Goal: Task Accomplishment & Management: Manage account settings

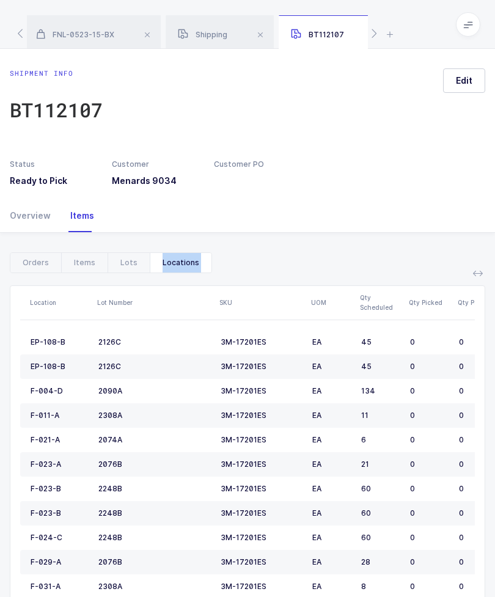
click at [224, 48] on div "Shipping" at bounding box center [219, 32] width 108 height 34
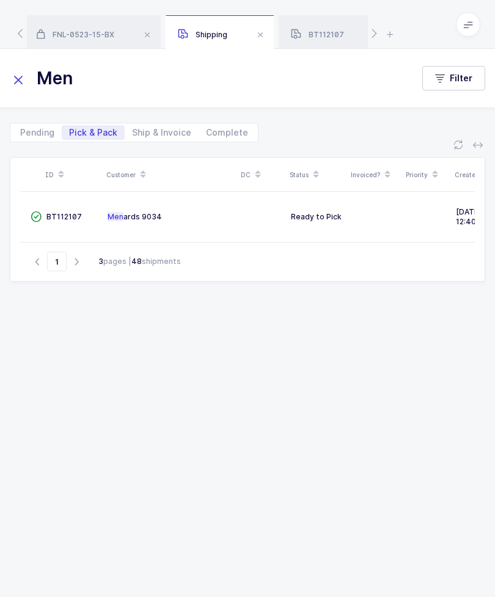
click at [11, 71] on icon at bounding box center [18, 79] width 17 height 17
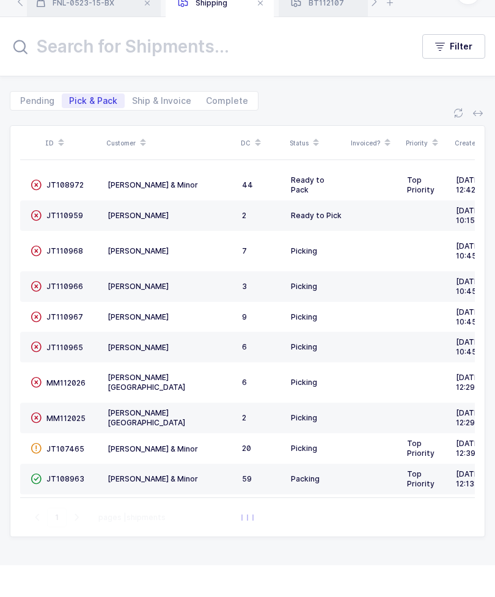
click at [62, 212] on span "JT108972" at bounding box center [64, 216] width 37 height 9
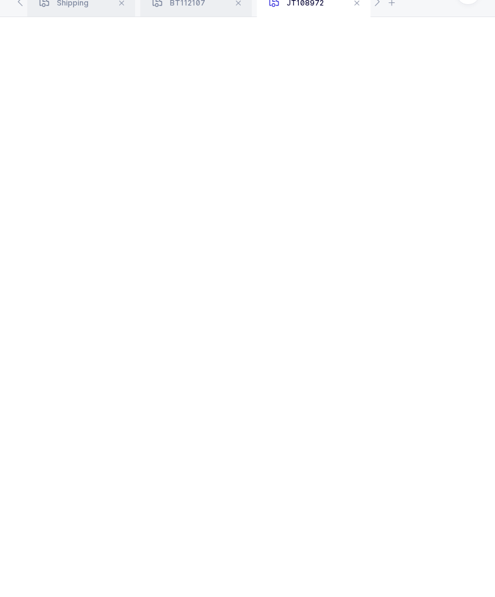
scroll to position [32, 0]
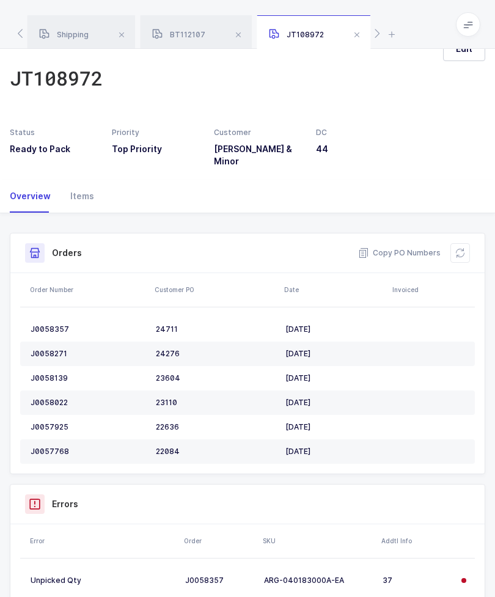
click at [239, 32] on span at bounding box center [238, 34] width 15 height 15
click at [119, 33] on span at bounding box center [117, 34] width 15 height 15
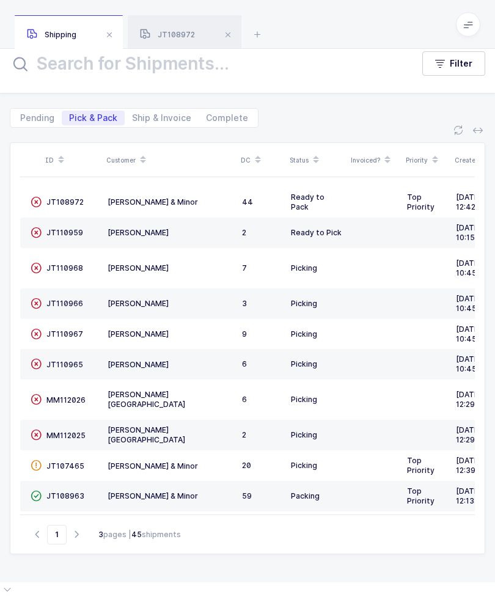
click at [183, 38] on span "JT108972" at bounding box center [167, 34] width 55 height 9
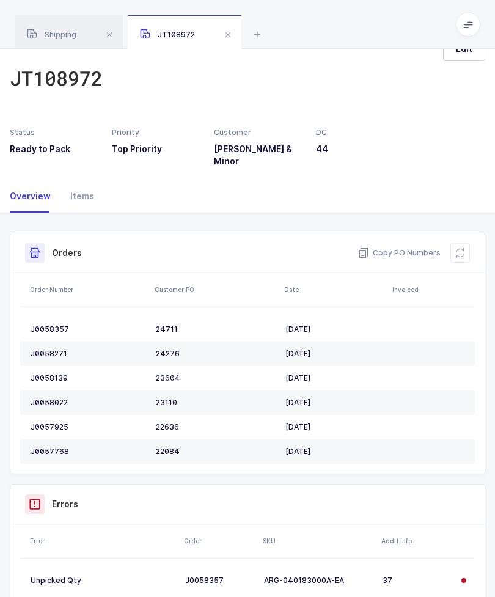
scroll to position [4, 0]
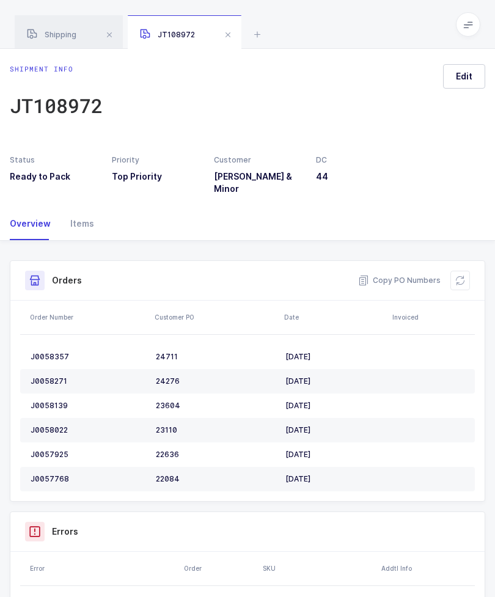
click at [462, 79] on span "Edit" at bounding box center [464, 76] width 16 height 12
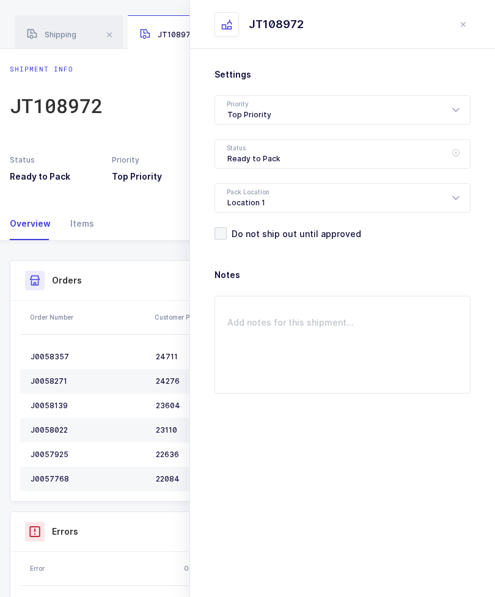
click at [324, 156] on div "Ready to Pack" at bounding box center [342, 153] width 256 height 29
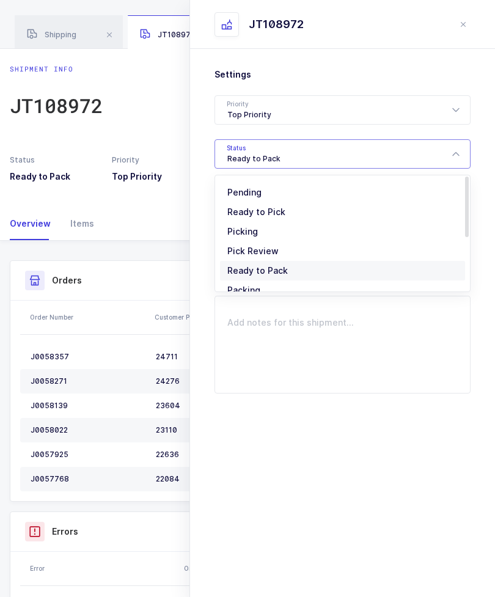
click at [273, 236] on li "Picking" at bounding box center [342, 232] width 245 height 20
type input "Picking"
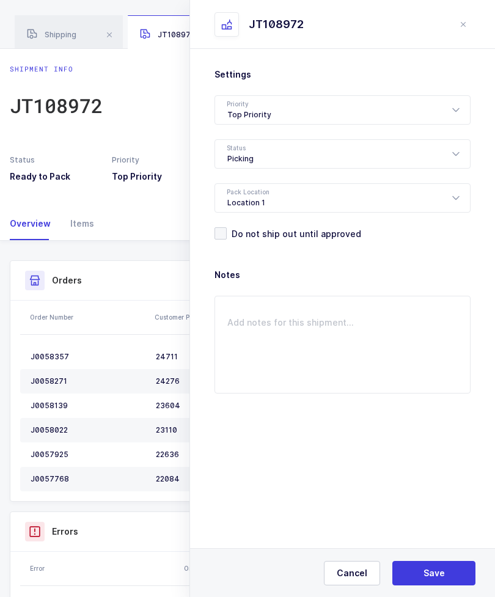
click at [453, 564] on button "Save" at bounding box center [433, 573] width 83 height 24
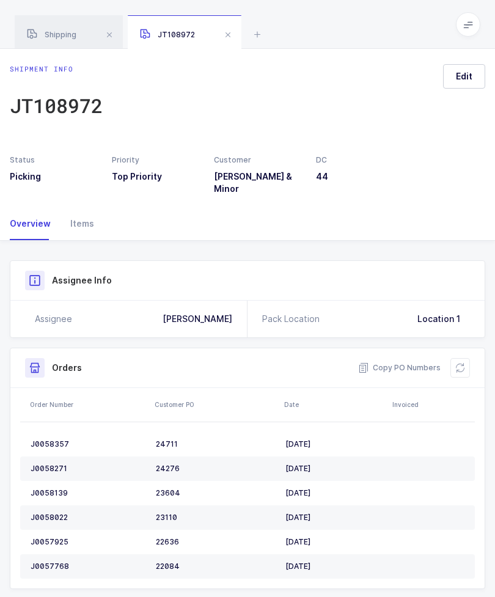
click at [462, 74] on span "Edit" at bounding box center [464, 76] width 16 height 12
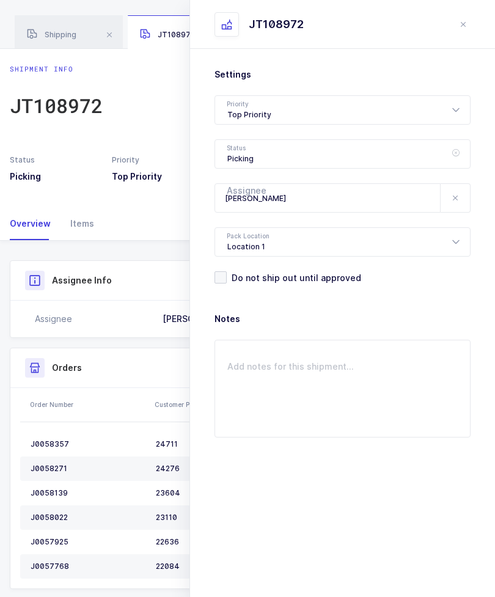
click at [377, 157] on div "Picking" at bounding box center [342, 153] width 256 height 29
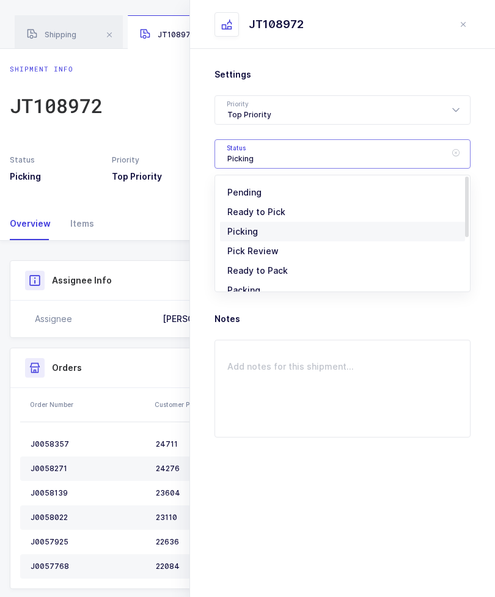
scroll to position [81, 0]
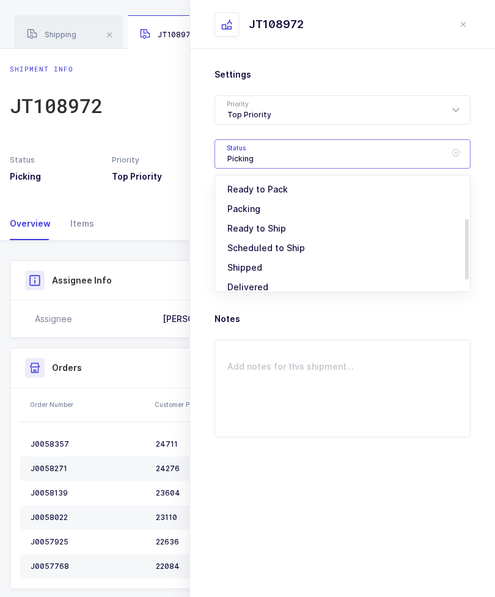
click at [348, 211] on li "Packing" at bounding box center [342, 209] width 245 height 20
type input "Packing"
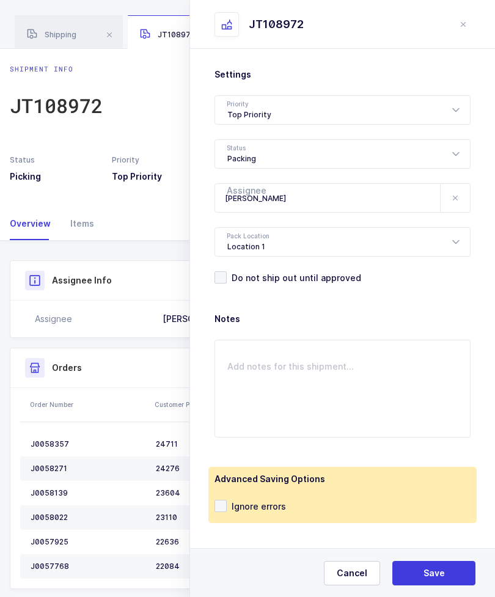
click at [440, 568] on span "Save" at bounding box center [433, 573] width 21 height 12
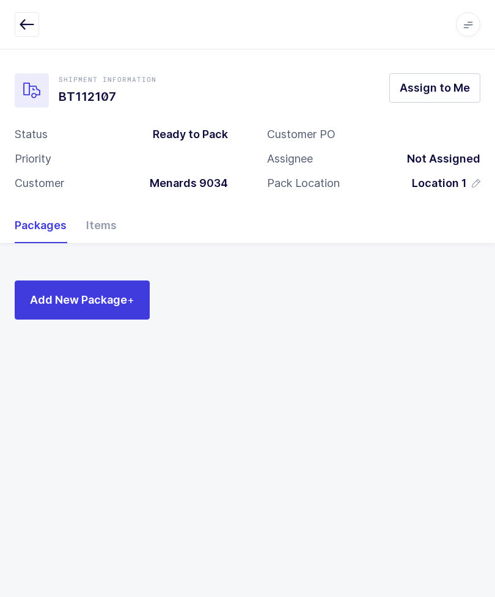
click at [38, 18] on button "button" at bounding box center [27, 24] width 24 height 24
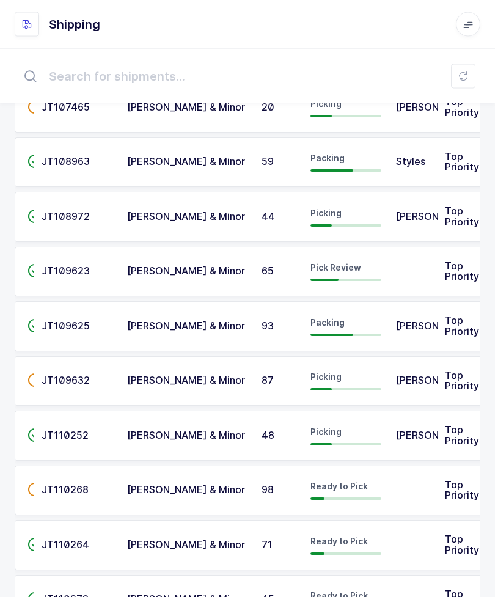
scroll to position [46, 0]
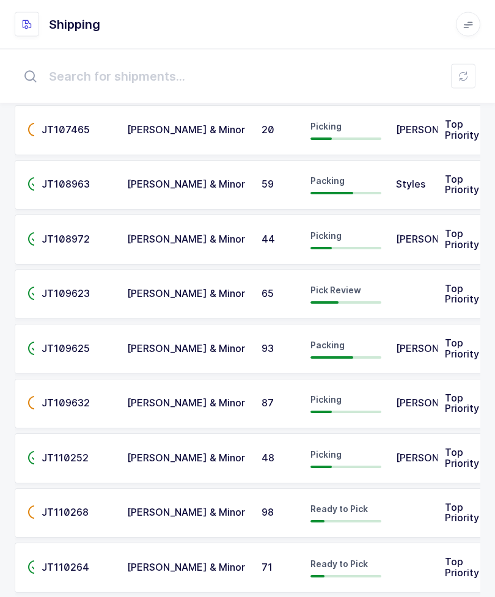
click at [431, 232] on td "[PERSON_NAME]" at bounding box center [412, 240] width 49 height 50
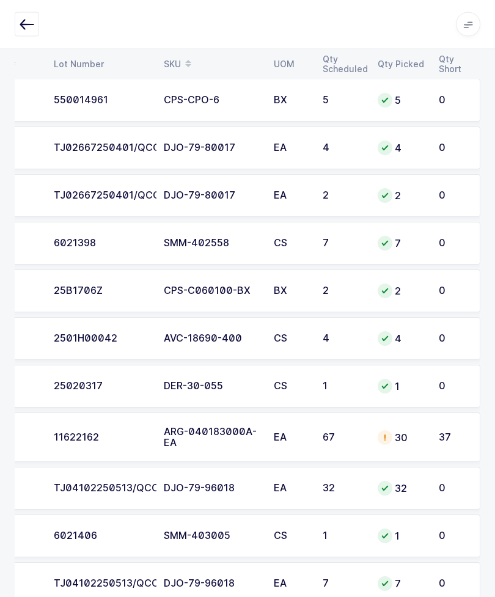
scroll to position [599, 0]
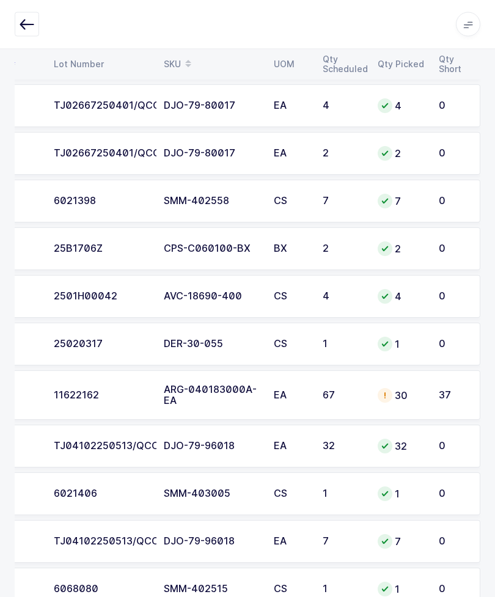
click at [384, 392] on icon at bounding box center [385, 396] width 10 height 10
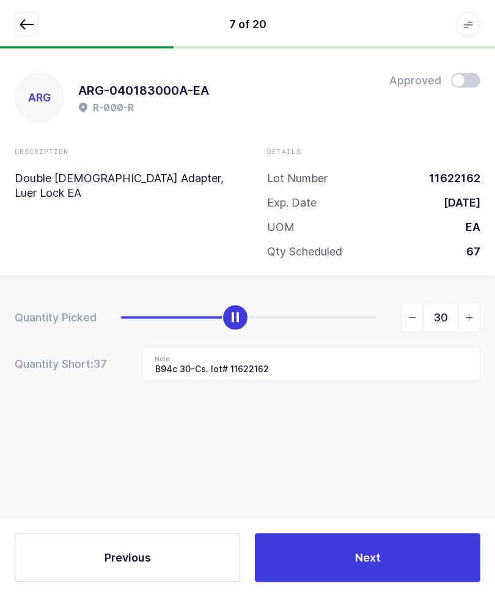
scroll to position [0, 0]
type input "67"
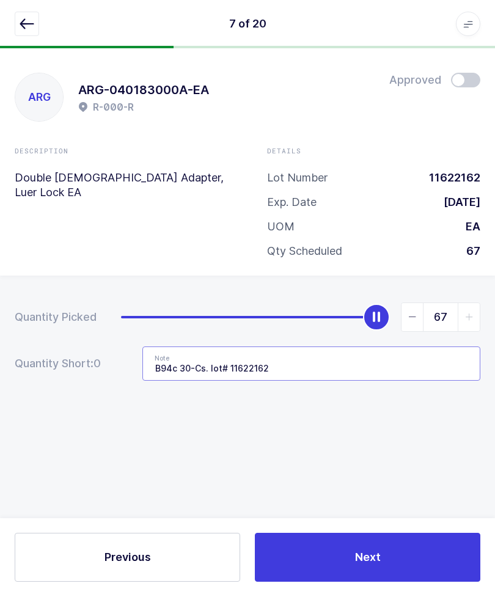
click at [405, 365] on input "B94c 30-Cs. lot# 11622162" at bounding box center [311, 364] width 338 height 34
type input "B94c"
click at [50, 21] on div at bounding box center [247, 24] width 465 height 24
click at [37, 20] on button "button" at bounding box center [27, 24] width 24 height 24
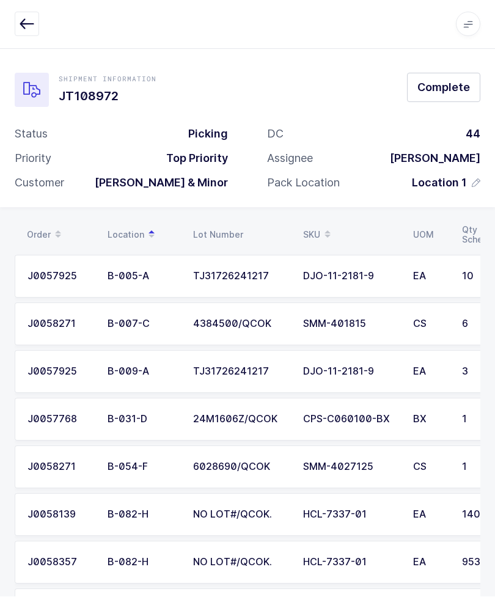
scroll to position [1, 0]
click at [446, 81] on span "Complete" at bounding box center [443, 86] width 53 height 15
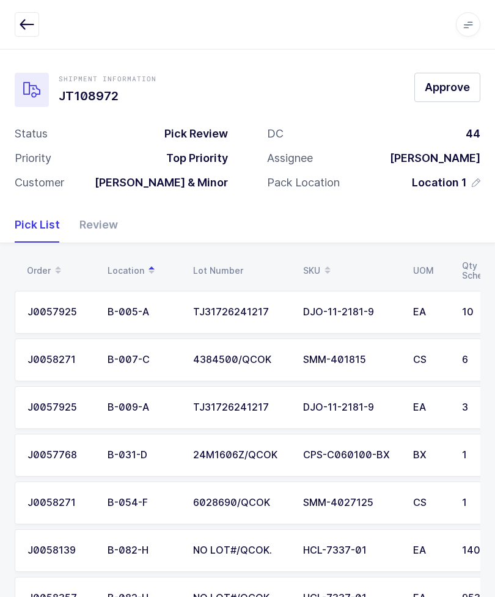
click at [9, 18] on div "Apps Core Warehouse Admin Mission Control Purchasing Glenn R. Logout Account Gl…" at bounding box center [247, 24] width 495 height 49
click at [31, 27] on icon "button" at bounding box center [27, 24] width 15 height 15
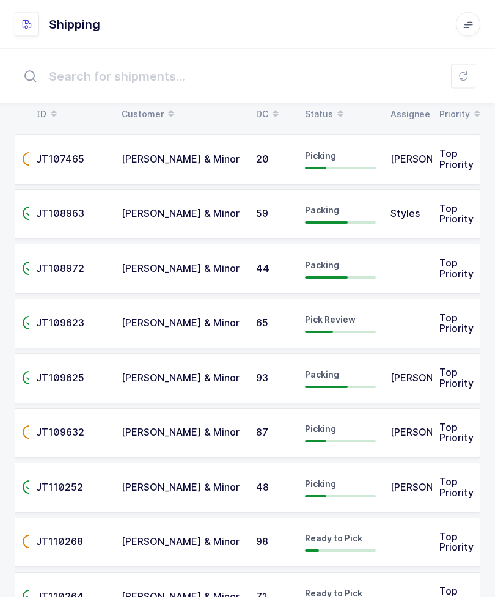
scroll to position [15, 0]
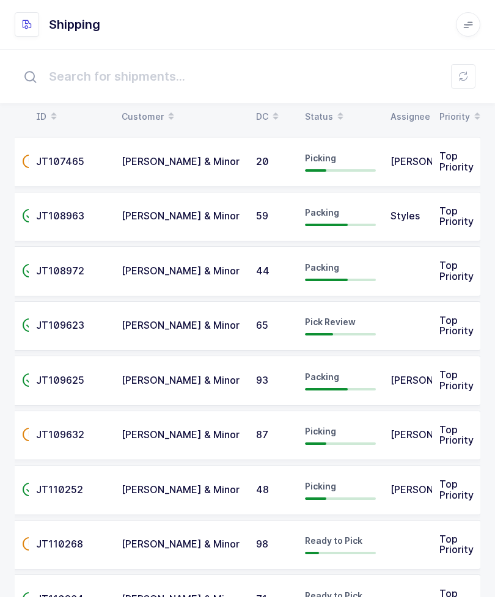
click at [401, 323] on td at bounding box center [407, 326] width 49 height 50
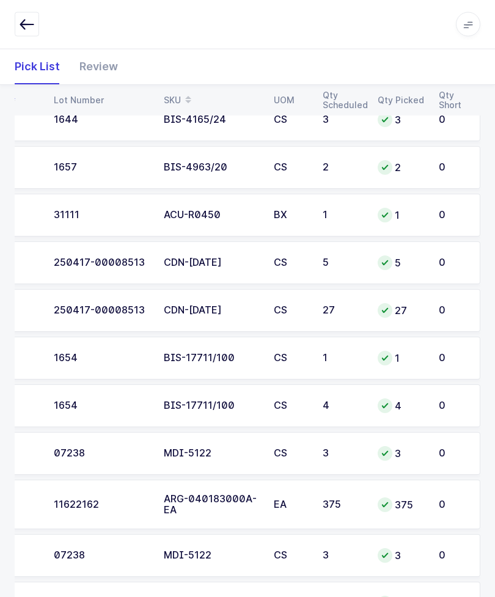
scroll to position [1350, 0]
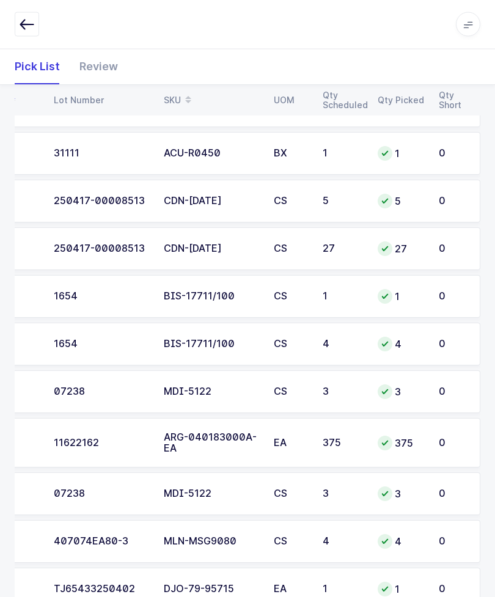
click at [82, 57] on div "Review" at bounding box center [94, 66] width 48 height 35
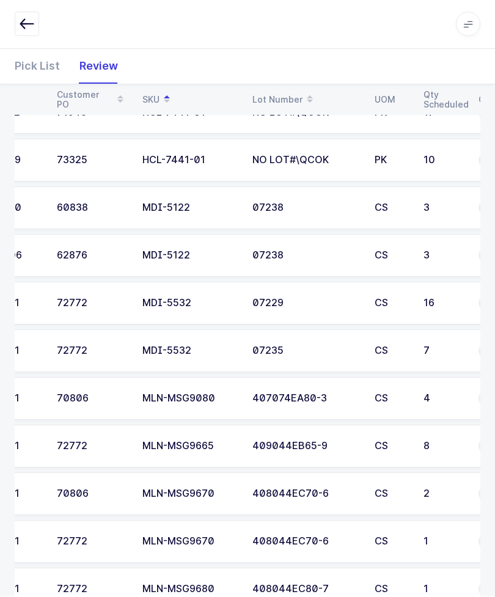
scroll to position [0, 0]
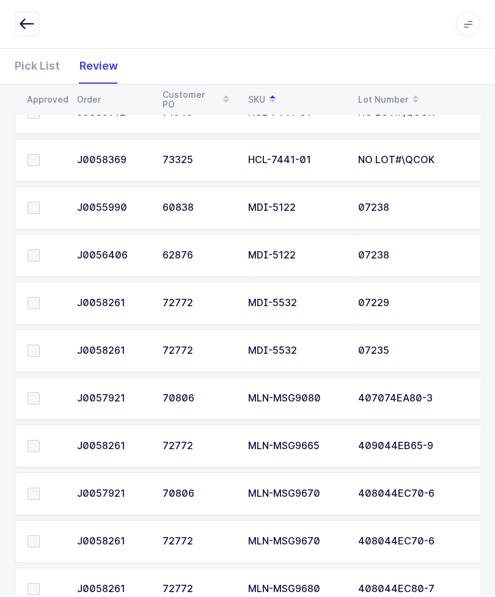
click at [38, 253] on span at bounding box center [33, 256] width 12 height 12
click at [40, 250] on input "checkbox" at bounding box center [40, 250] width 0 height 0
click at [43, 210] on label at bounding box center [44, 208] width 35 height 12
click at [40, 202] on input "checkbox" at bounding box center [40, 202] width 0 height 0
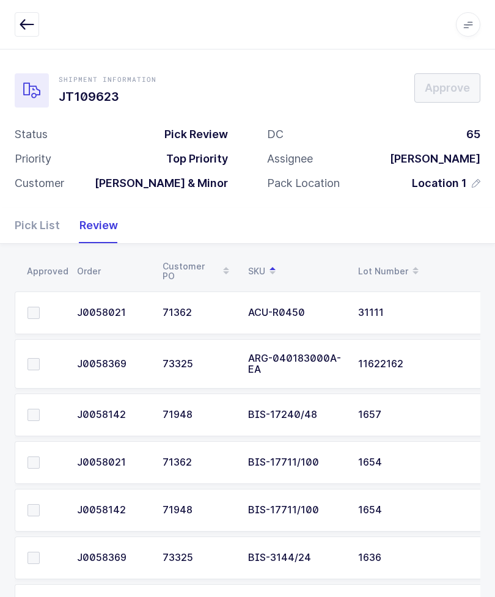
click at [36, 362] on span at bounding box center [33, 364] width 12 height 12
click at [40, 358] on input "checkbox" at bounding box center [40, 358] width 0 height 0
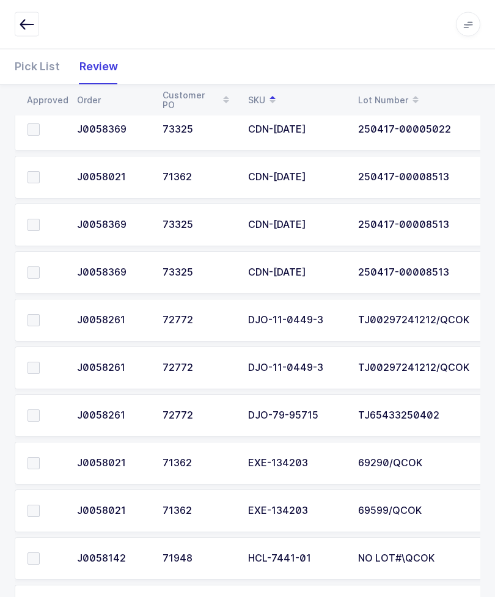
click at [35, 413] on span at bounding box center [33, 416] width 12 height 12
click at [40, 410] on input "checkbox" at bounding box center [40, 410] width 0 height 0
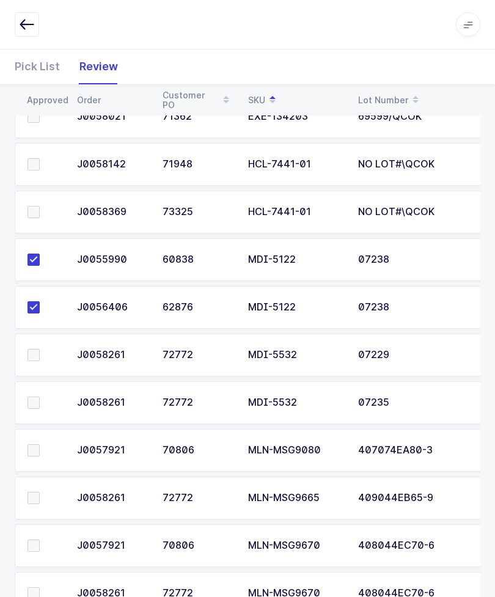
click at [34, 449] on span at bounding box center [33, 450] width 12 height 12
click at [40, 444] on input "checkbox" at bounding box center [40, 444] width 0 height 0
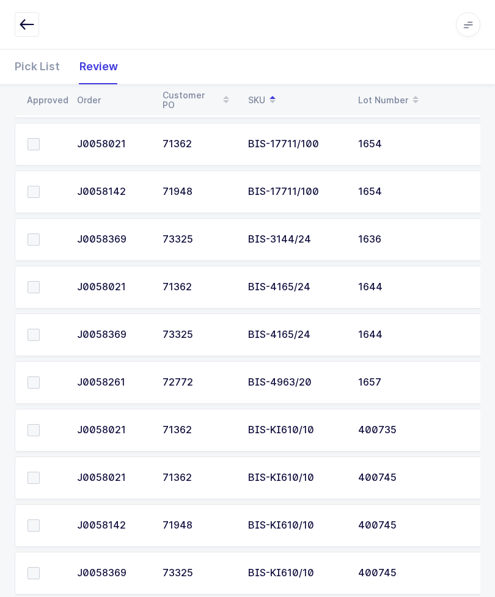
click at [28, 333] on span at bounding box center [33, 335] width 12 height 12
click at [40, 329] on input "checkbox" at bounding box center [40, 329] width 0 height 0
click at [33, 274] on td at bounding box center [42, 287] width 55 height 43
click at [32, 290] on span at bounding box center [33, 287] width 12 height 12
click at [40, 281] on input "checkbox" at bounding box center [40, 281] width 0 height 0
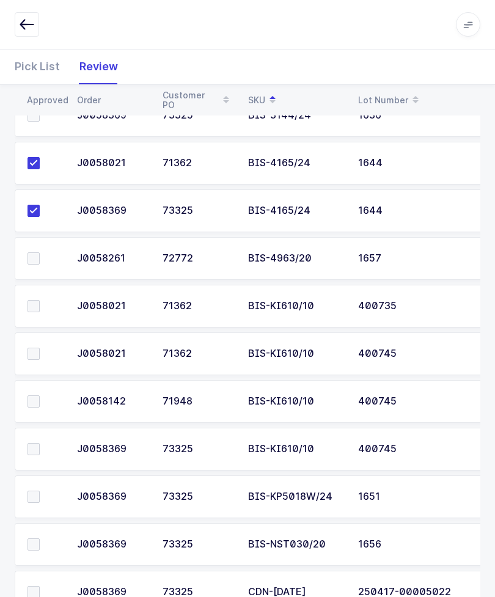
click at [38, 258] on span at bounding box center [33, 258] width 12 height 12
click at [40, 252] on input "checkbox" at bounding box center [40, 252] width 0 height 0
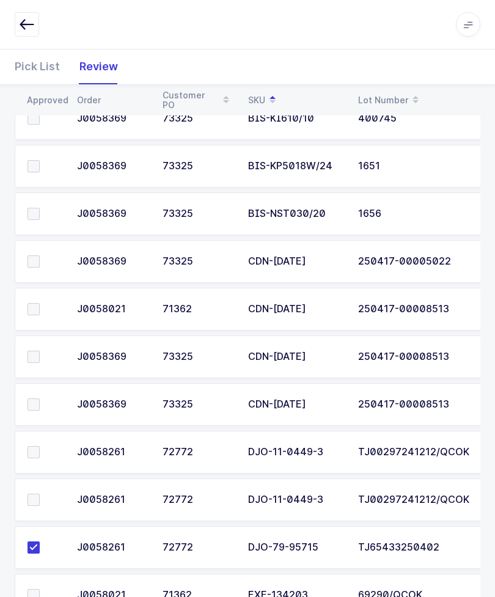
click at [30, 264] on span at bounding box center [33, 261] width 12 height 12
click at [40, 255] on input "checkbox" at bounding box center [40, 255] width 0 height 0
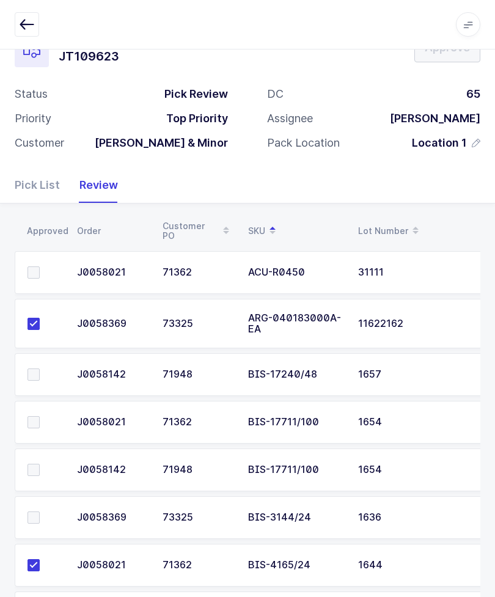
click at [37, 269] on span at bounding box center [33, 272] width 12 height 12
click at [40, 266] on input "checkbox" at bounding box center [40, 266] width 0 height 0
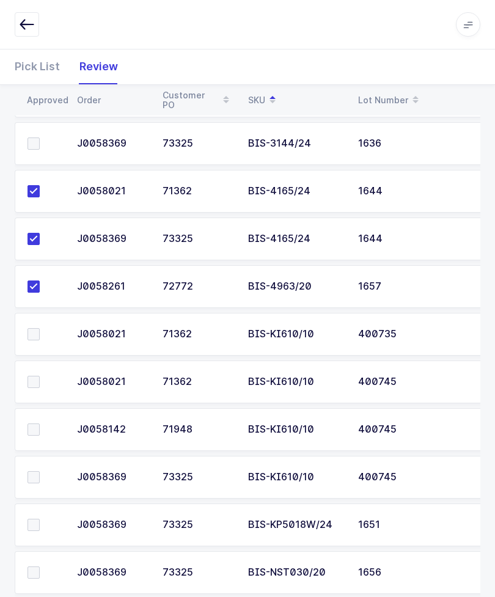
click at [35, 332] on span at bounding box center [33, 334] width 12 height 12
click at [40, 328] on input "checkbox" at bounding box center [40, 328] width 0 height 0
click at [35, 378] on span at bounding box center [33, 382] width 12 height 12
click at [40, 376] on input "checkbox" at bounding box center [40, 376] width 0 height 0
click at [36, 426] on span at bounding box center [33, 429] width 12 height 12
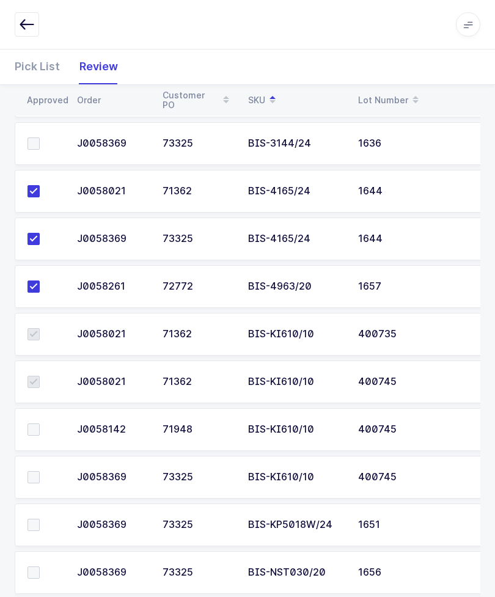
click at [40, 423] on input "checkbox" at bounding box center [40, 423] width 0 height 0
click at [40, 476] on label at bounding box center [44, 477] width 35 height 12
click at [40, 471] on input "checkbox" at bounding box center [40, 471] width 0 height 0
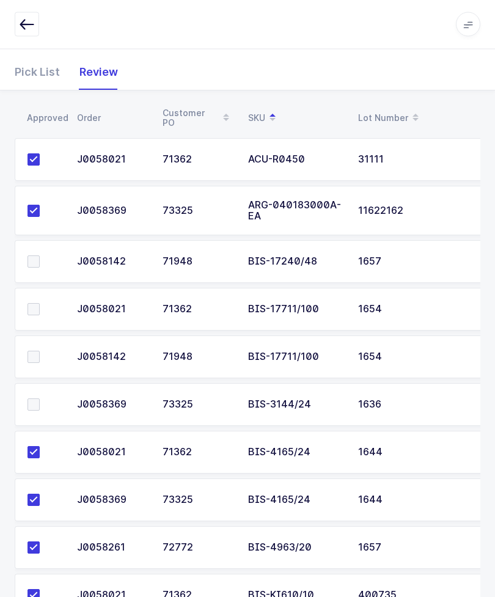
click at [35, 261] on span at bounding box center [33, 262] width 12 height 12
click at [40, 256] on input "checkbox" at bounding box center [40, 256] width 0 height 0
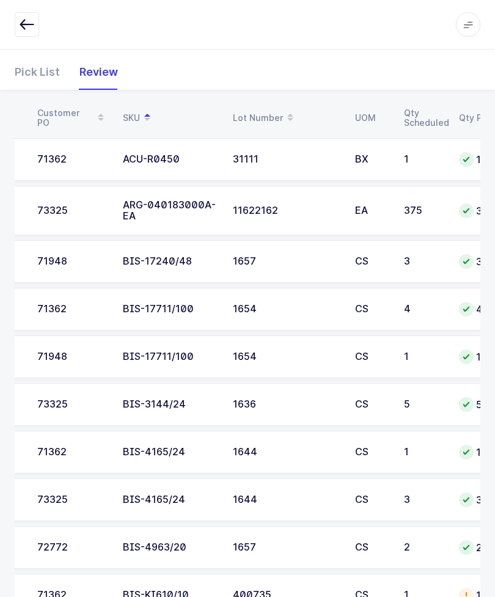
scroll to position [0, 128]
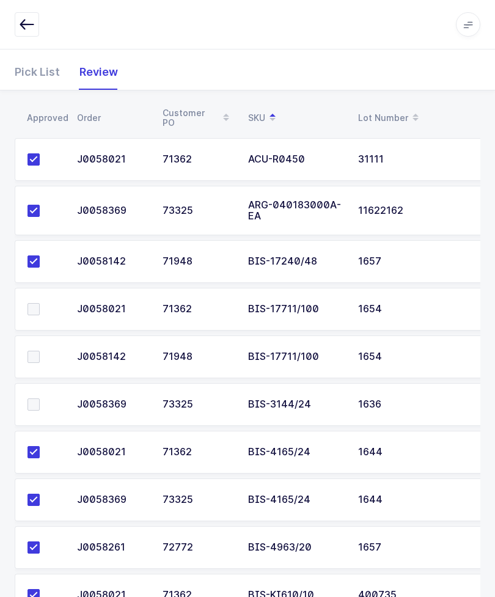
click at [38, 295] on td at bounding box center [42, 309] width 55 height 43
click at [40, 351] on label at bounding box center [44, 357] width 35 height 12
click at [40, 351] on input "checkbox" at bounding box center [40, 351] width 0 height 0
click at [38, 307] on span at bounding box center [33, 309] width 12 height 12
click at [40, 303] on input "checkbox" at bounding box center [40, 303] width 0 height 0
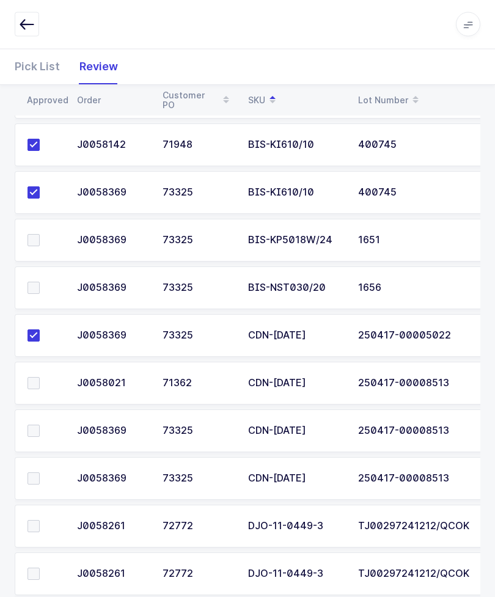
click at [29, 380] on span at bounding box center [33, 383] width 12 height 12
click at [40, 377] on input "checkbox" at bounding box center [40, 377] width 0 height 0
click at [29, 424] on span at bounding box center [33, 430] width 12 height 12
click at [40, 424] on input "checkbox" at bounding box center [40, 424] width 0 height 0
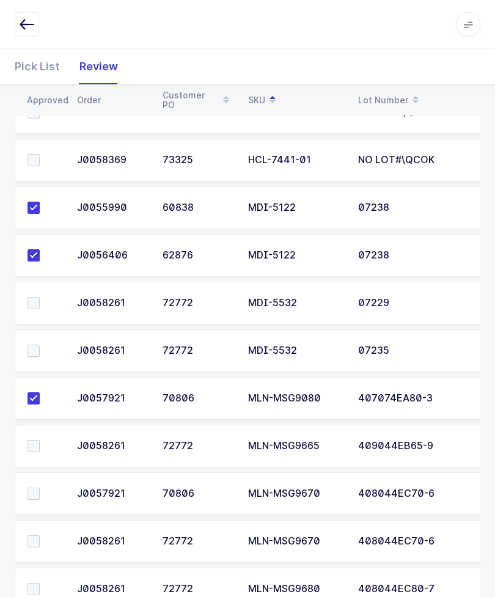
scroll to position [0, 0]
click at [39, 346] on span at bounding box center [33, 351] width 12 height 12
click at [40, 345] on input "checkbox" at bounding box center [40, 345] width 0 height 0
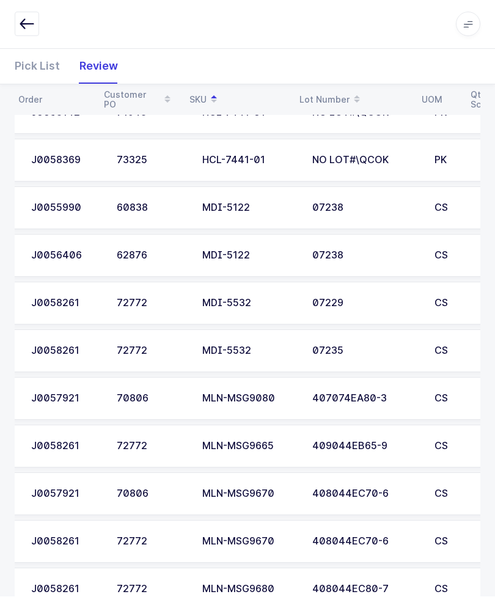
scroll to position [0, 4]
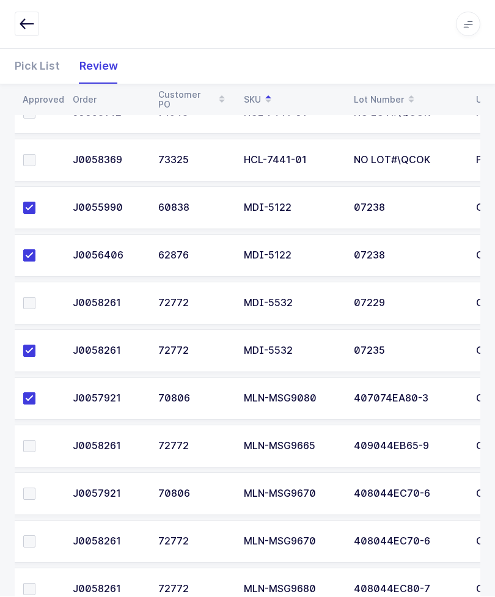
click at [27, 297] on span at bounding box center [29, 303] width 12 height 12
click at [35, 297] on input "checkbox" at bounding box center [35, 297] width 0 height 0
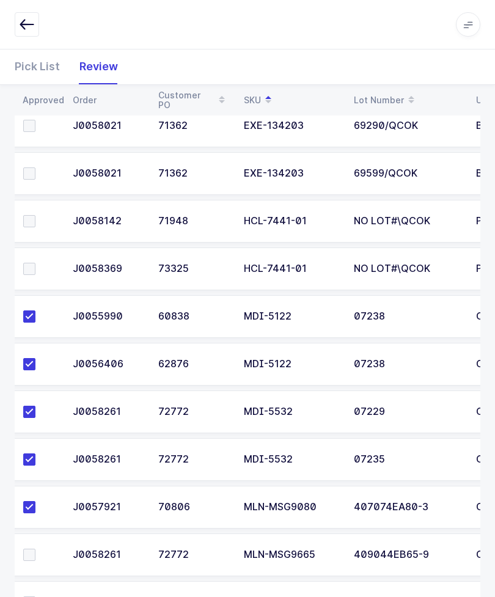
scroll to position [0, 4]
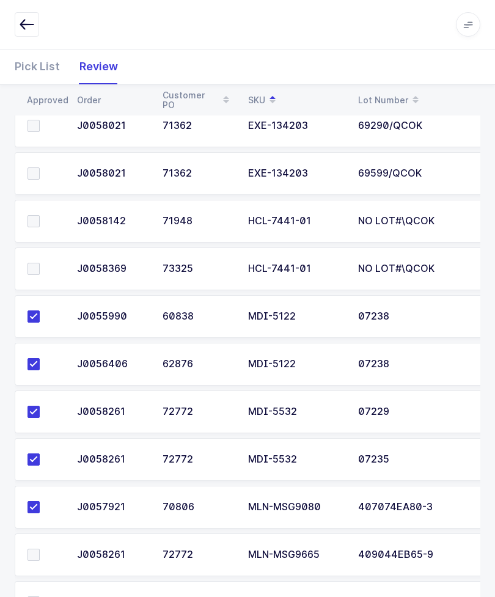
click at [32, 216] on span at bounding box center [33, 221] width 12 height 12
click at [40, 215] on input "checkbox" at bounding box center [40, 215] width 0 height 0
click at [45, 269] on label at bounding box center [44, 269] width 35 height 12
click at [40, 263] on input "checkbox" at bounding box center [40, 263] width 0 height 0
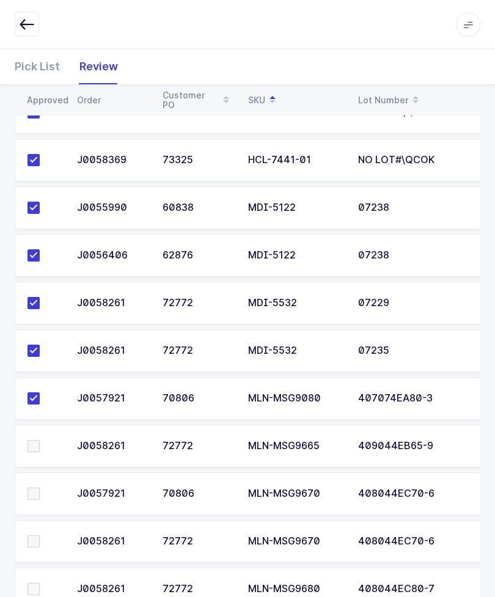
click at [36, 440] on span at bounding box center [33, 446] width 12 height 12
click at [40, 440] on input "checkbox" at bounding box center [40, 440] width 0 height 0
click at [40, 488] on label at bounding box center [44, 494] width 35 height 12
click at [40, 488] on input "checkbox" at bounding box center [40, 488] width 0 height 0
click at [37, 536] on span at bounding box center [33, 542] width 12 height 12
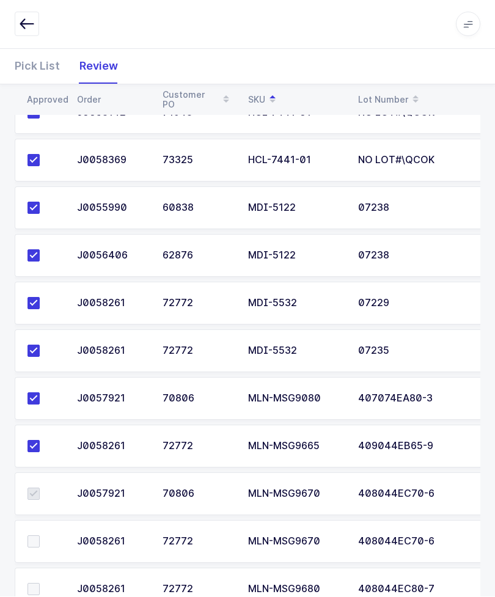
click at [40, 536] on input "checkbox" at bounding box center [40, 536] width 0 height 0
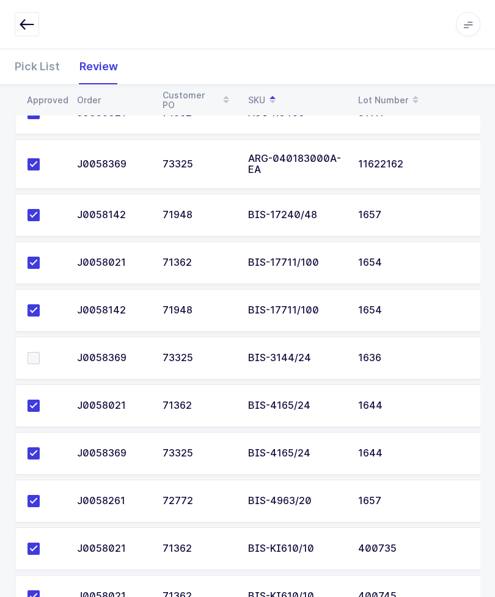
click at [38, 353] on span at bounding box center [33, 358] width 12 height 12
click at [40, 352] on input "checkbox" at bounding box center [40, 352] width 0 height 0
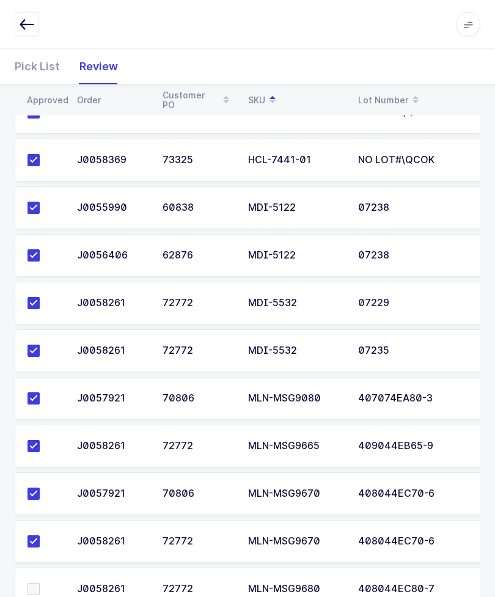
click at [29, 592] on span at bounding box center [33, 589] width 12 height 12
click at [40, 583] on input "checkbox" at bounding box center [40, 583] width 0 height 0
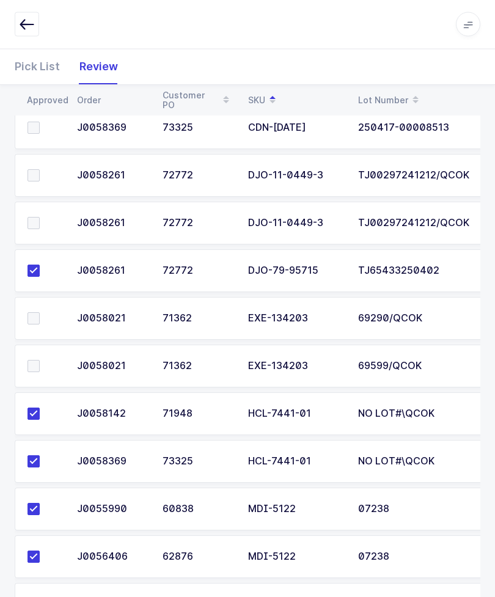
click at [35, 367] on span at bounding box center [33, 366] width 12 height 12
click at [40, 360] on input "checkbox" at bounding box center [40, 360] width 0 height 0
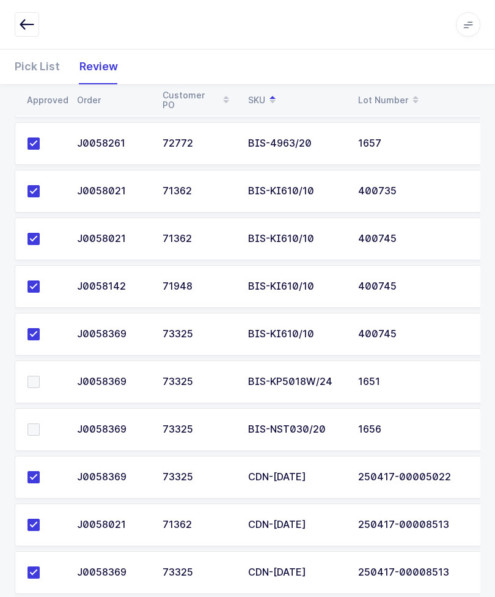
click at [34, 377] on span at bounding box center [33, 382] width 12 height 12
click at [40, 376] on input "checkbox" at bounding box center [40, 376] width 0 height 0
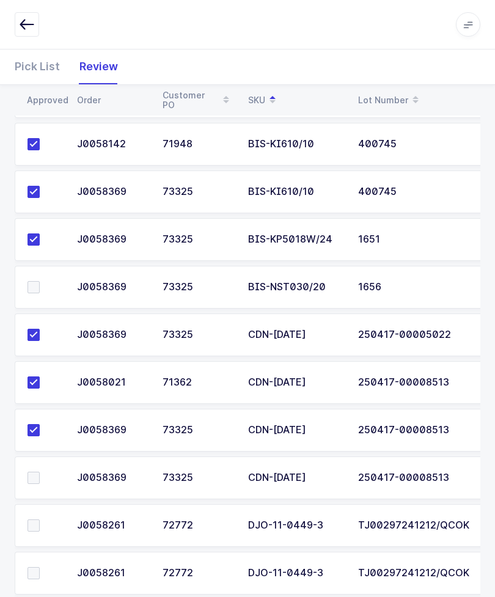
click at [40, 285] on label at bounding box center [44, 287] width 35 height 12
click at [40, 281] on input "checkbox" at bounding box center [40, 281] width 0 height 0
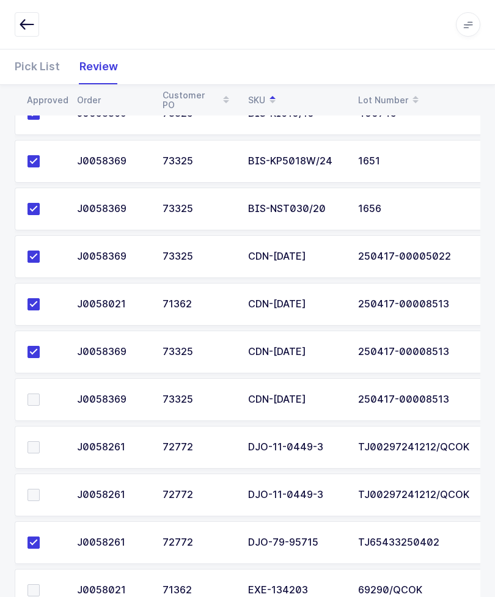
click at [34, 398] on span at bounding box center [33, 399] width 12 height 12
click at [40, 393] on input "checkbox" at bounding box center [40, 393] width 0 height 0
click at [37, 446] on span at bounding box center [33, 447] width 12 height 12
click at [40, 441] on input "checkbox" at bounding box center [40, 441] width 0 height 0
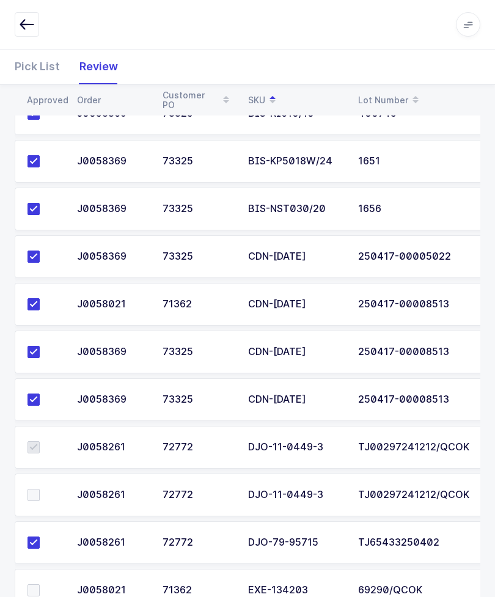
click at [38, 496] on span at bounding box center [33, 495] width 12 height 12
click at [40, 489] on input "checkbox" at bounding box center [40, 489] width 0 height 0
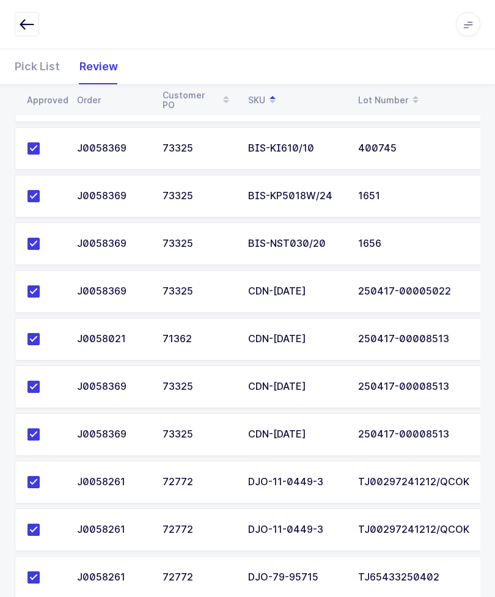
click at [53, 70] on div "Pick List" at bounding box center [42, 66] width 55 height 35
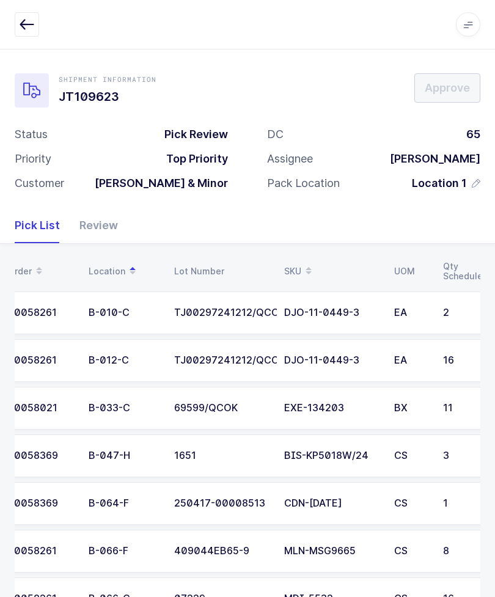
click at [31, 20] on icon "button" at bounding box center [27, 24] width 15 height 15
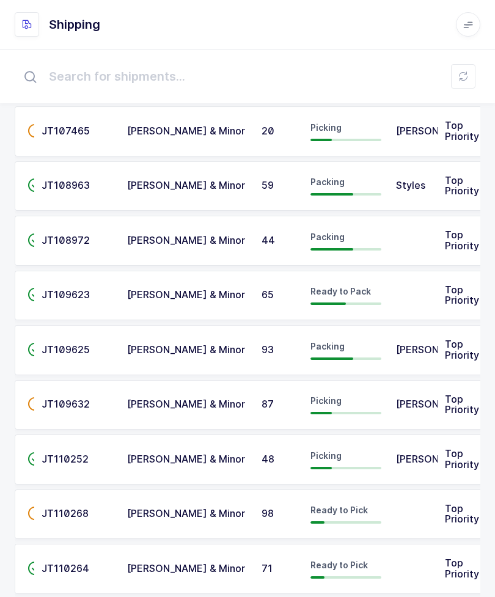
scroll to position [45, 0]
click at [420, 398] on span "[PERSON_NAME]" at bounding box center [436, 404] width 80 height 12
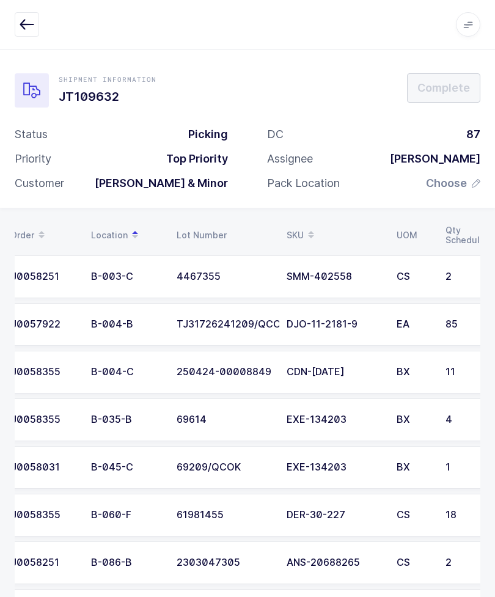
scroll to position [0, 16]
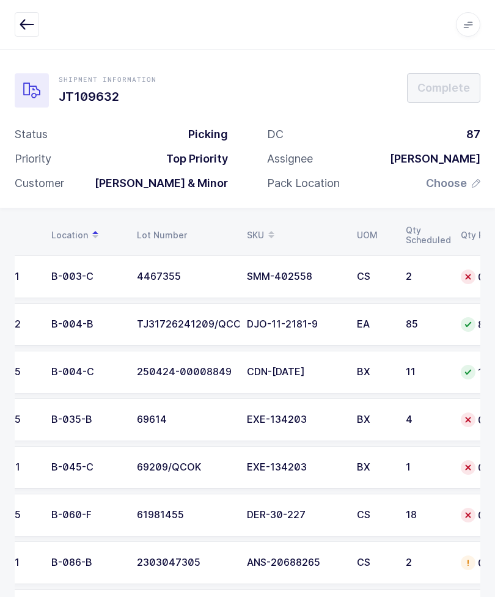
click at [109, 412] on td "B-035-B" at bounding box center [86, 419] width 85 height 43
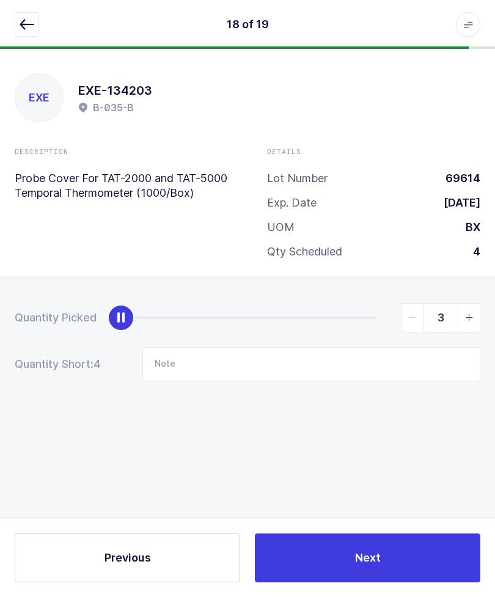
type input "4"
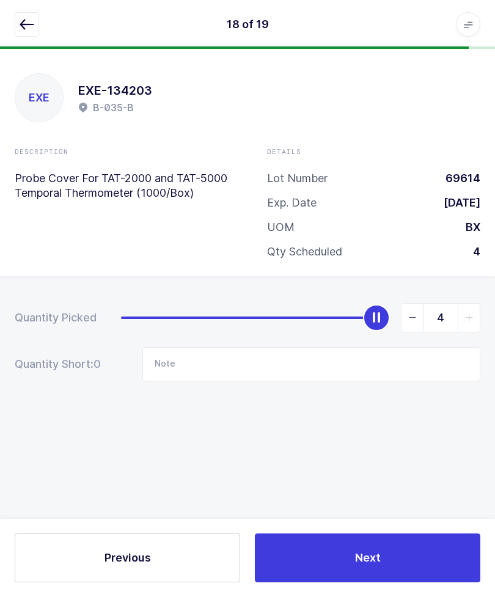
click at [21, 20] on icon "button" at bounding box center [27, 24] width 15 height 15
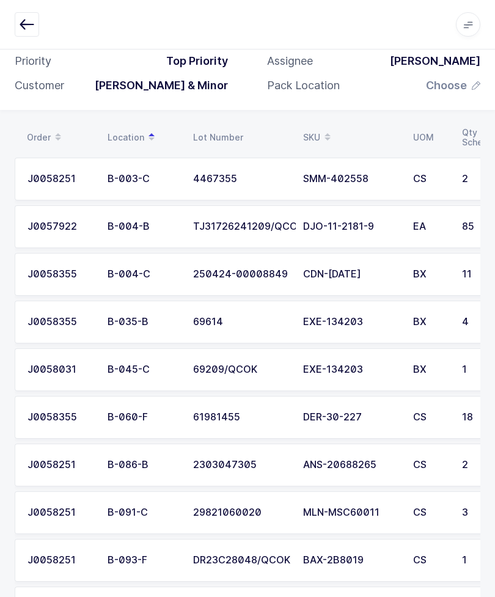
scroll to position [93, 0]
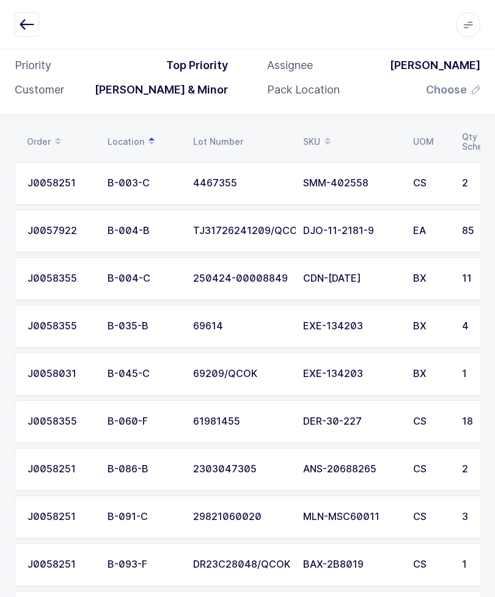
click at [153, 370] on div "B-045-C" at bounding box center [142, 373] width 71 height 11
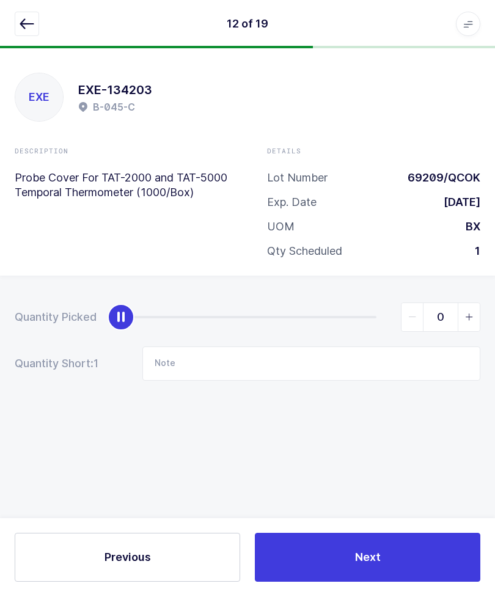
type input "1"
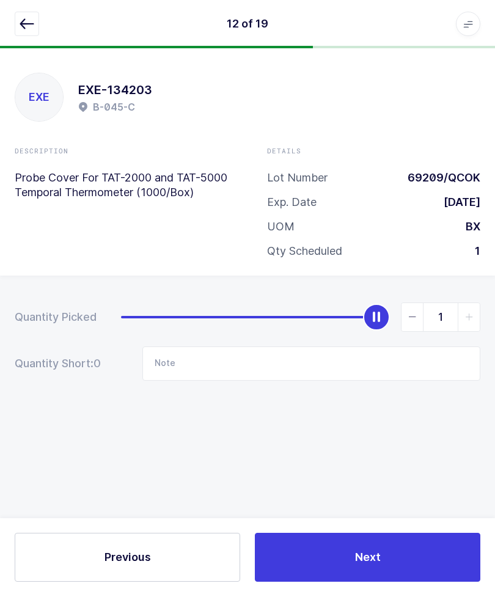
click at [28, 31] on icon "button" at bounding box center [27, 24] width 15 height 15
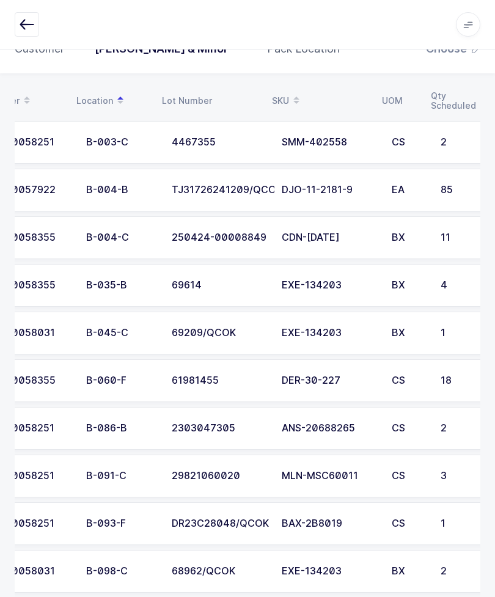
scroll to position [0, 1]
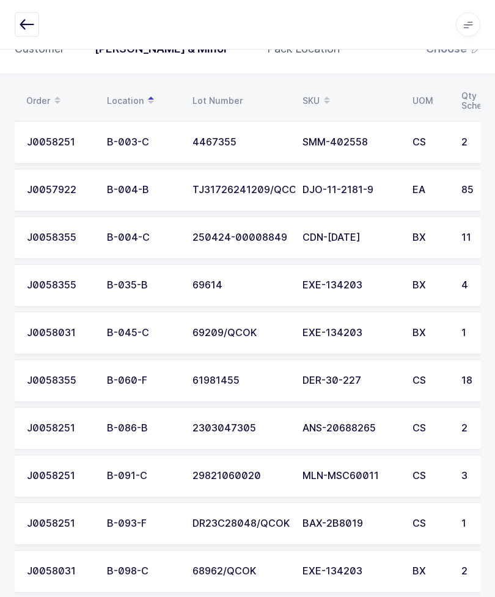
click at [117, 364] on td "B-060-F" at bounding box center [142, 380] width 85 height 43
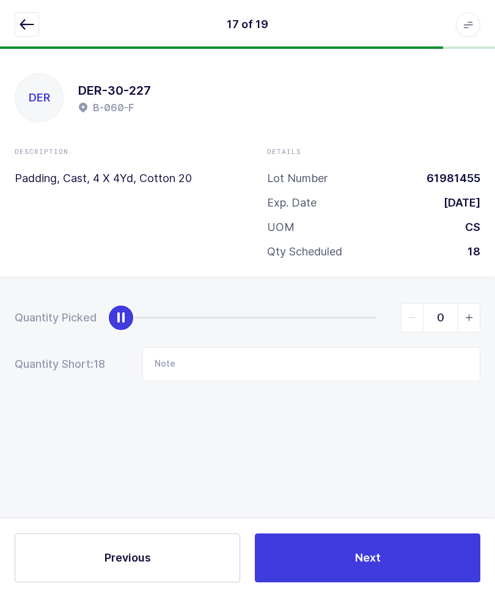
scroll to position [41, 0]
type input "18"
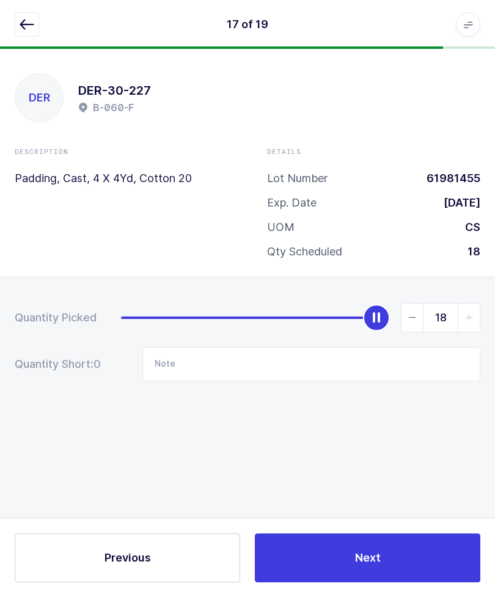
click at [23, 14] on button "button" at bounding box center [27, 24] width 24 height 24
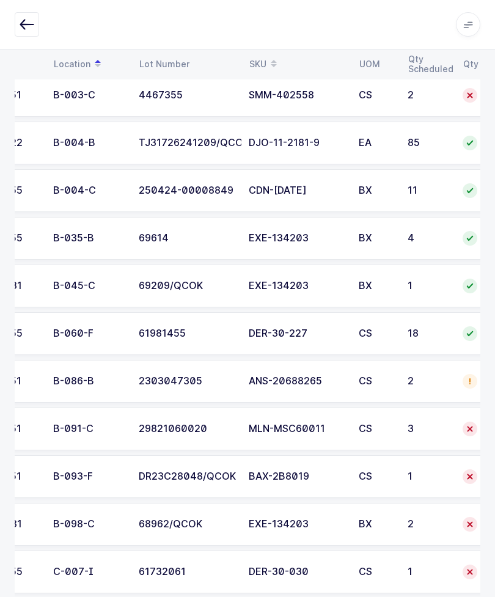
scroll to position [0, 54]
click at [102, 376] on div "B-086-B" at bounding box center [88, 381] width 71 height 11
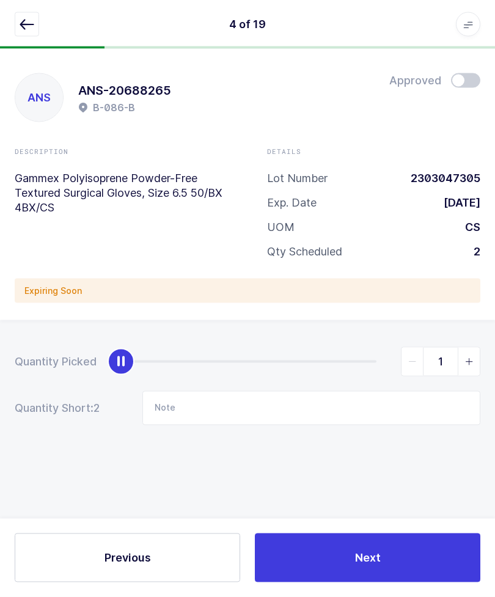
scroll to position [0, 0]
type input "2"
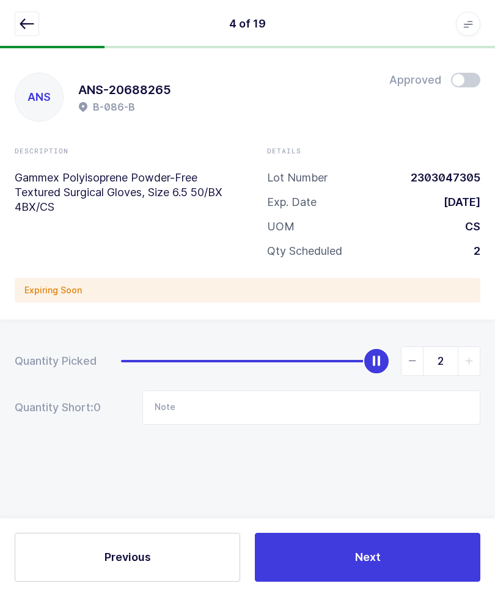
click at [474, 68] on div "ANS ANS-20688265 B-086-B Approved Description Gammex Polyisoprene Powder-Free T…" at bounding box center [247, 184] width 495 height 271
click at [466, 84] on span at bounding box center [465, 80] width 29 height 15
click at [18, 20] on button "button" at bounding box center [27, 24] width 24 height 24
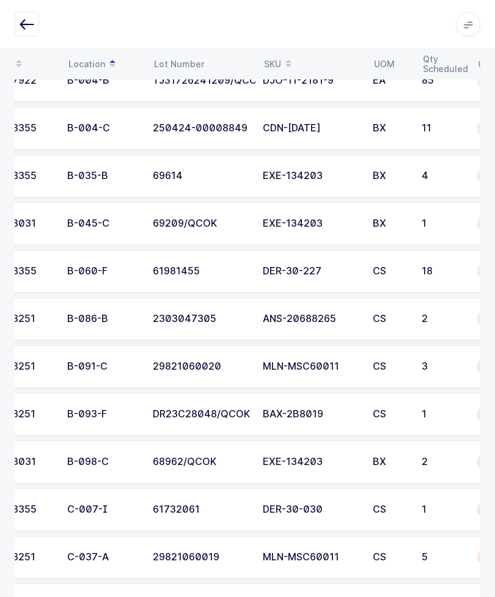
scroll to position [0, 40]
click at [112, 363] on div "B-091-C" at bounding box center [102, 367] width 71 height 11
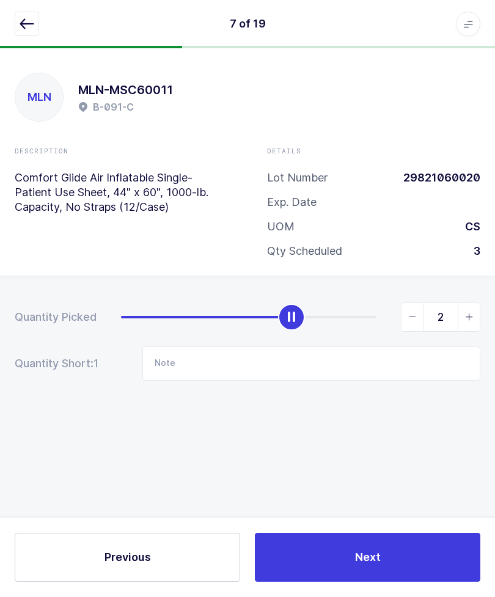
type input "3"
click at [17, 23] on button "button" at bounding box center [27, 24] width 24 height 24
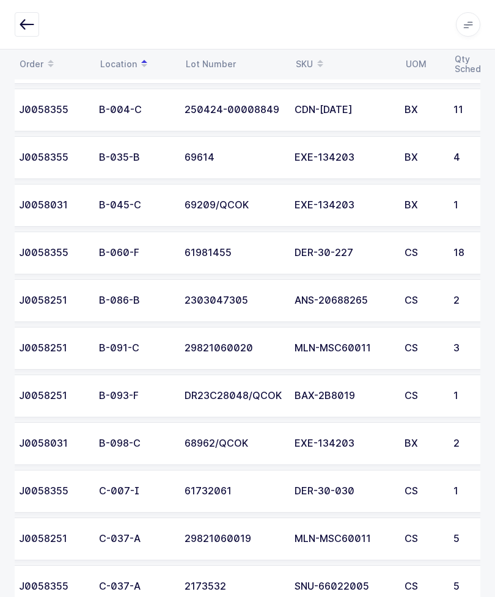
scroll to position [0, 9]
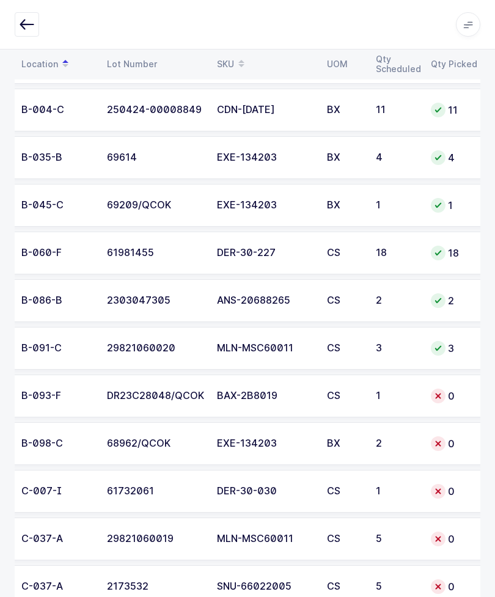
click at [103, 399] on td "DR23C28048/QCOK" at bounding box center [155, 395] width 110 height 43
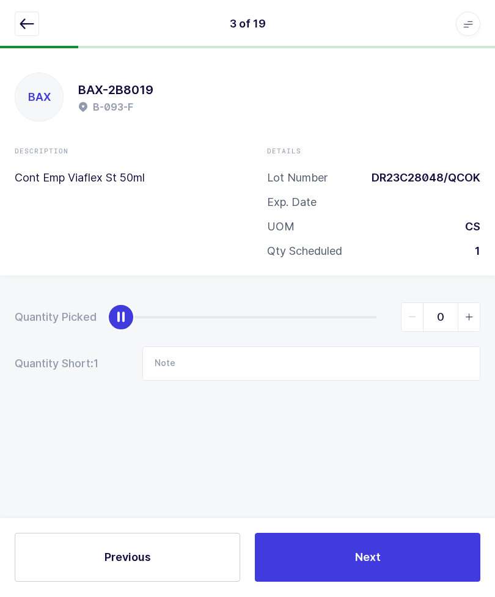
type input "1"
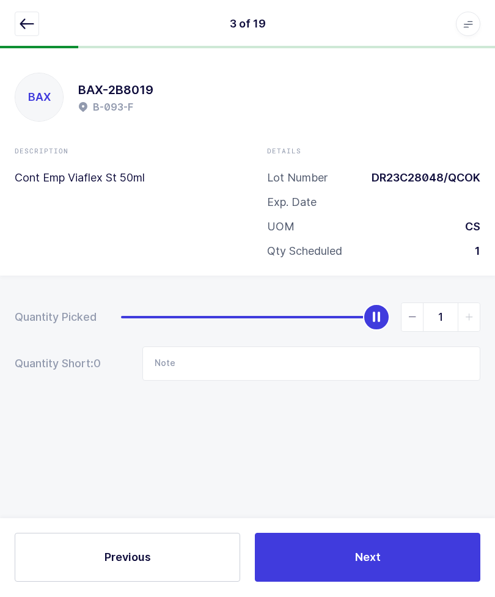
click at [26, 2] on div "3 of 19 Apps Core Warehouse Admin Mission Control Purchasing Glenn R. Logout Ac…" at bounding box center [247, 24] width 495 height 49
click at [29, 28] on icon "button" at bounding box center [27, 24] width 15 height 15
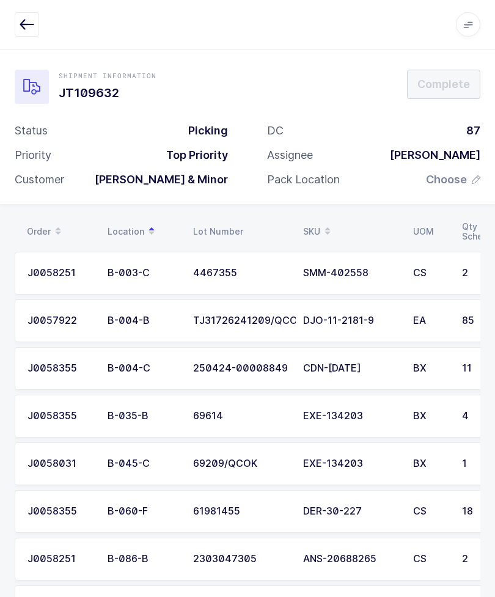
scroll to position [0, 63]
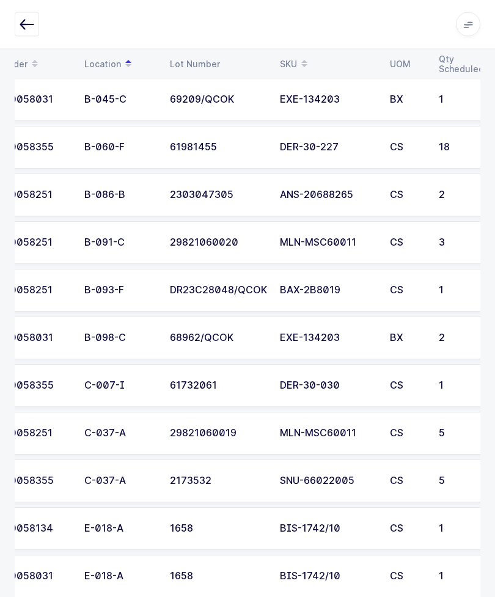
click at [151, 340] on div "B-098-C" at bounding box center [119, 338] width 71 height 11
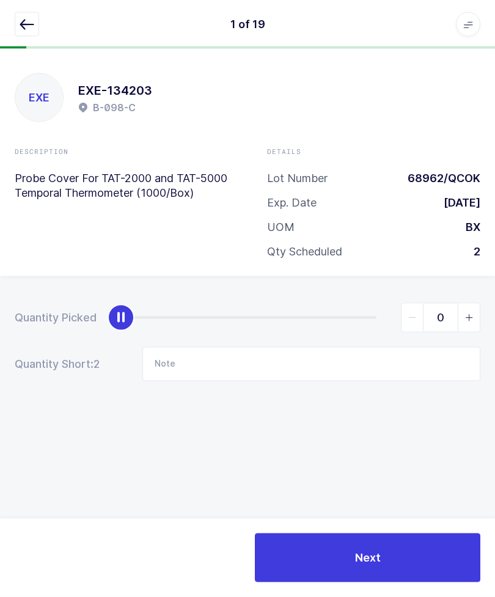
scroll to position [0, 0]
type input "2"
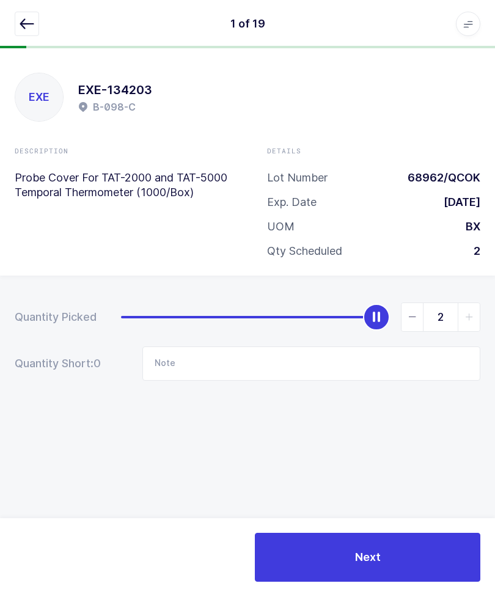
click at [19, 21] on button "button" at bounding box center [27, 24] width 24 height 24
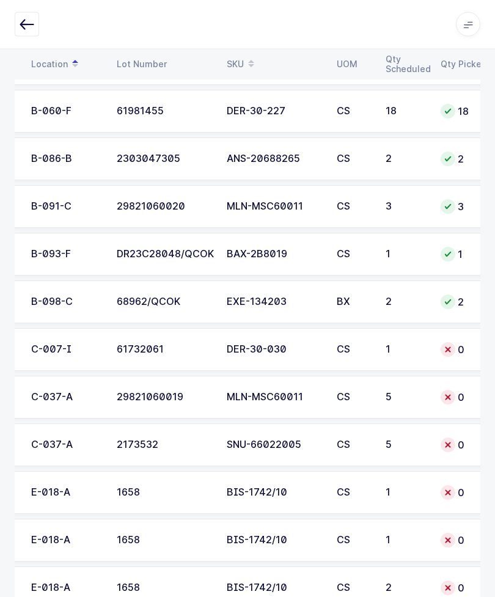
scroll to position [401, 0]
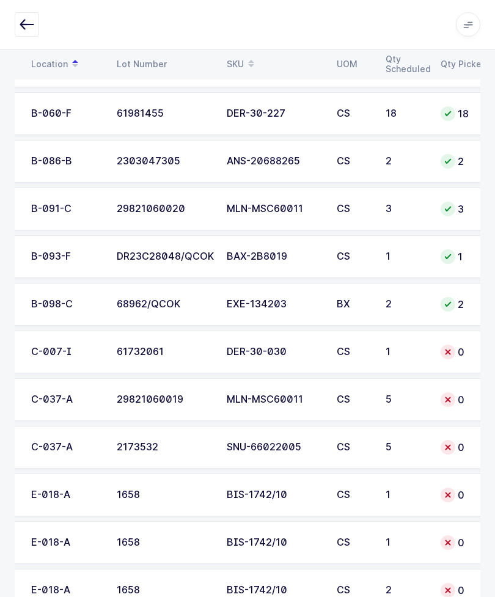
click at [399, 442] on div "5" at bounding box center [405, 447] width 40 height 11
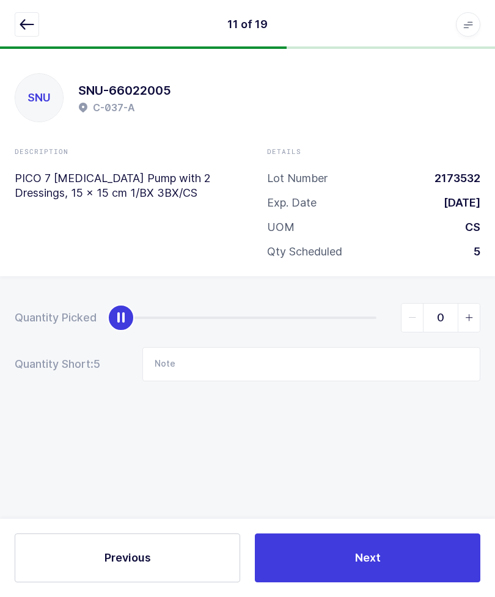
scroll to position [0, 0]
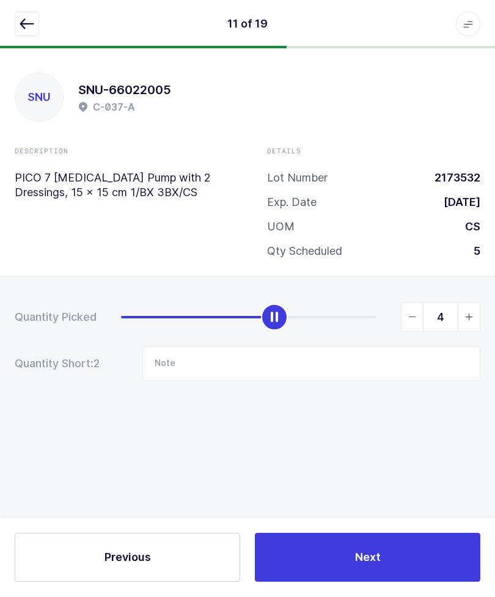
type input "5"
click at [27, 22] on icon "button" at bounding box center [27, 24] width 15 height 15
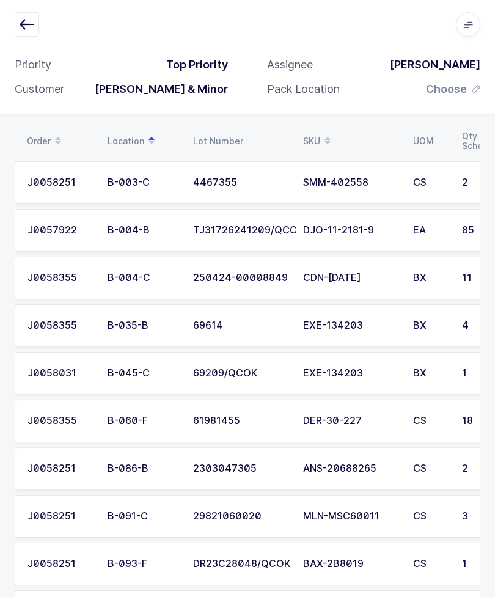
scroll to position [90, 0]
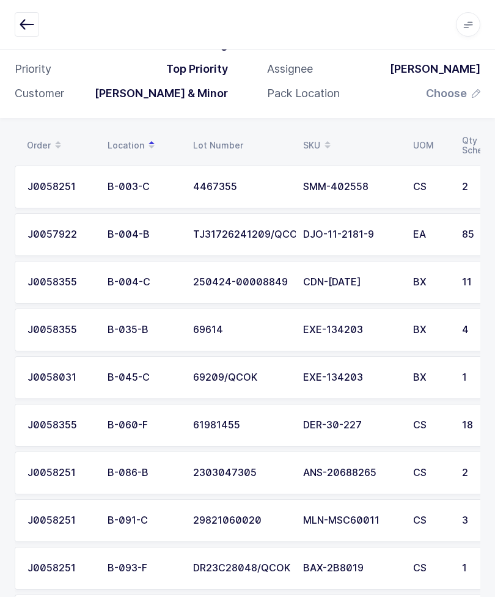
click at [162, 172] on td "B-003-C" at bounding box center [142, 186] width 85 height 43
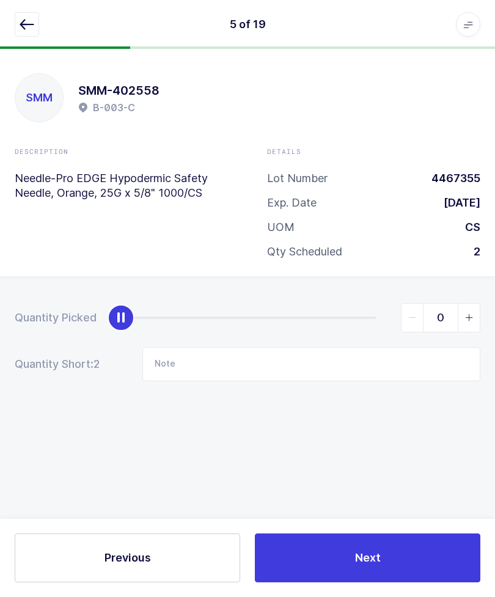
scroll to position [41, 0]
type input "2"
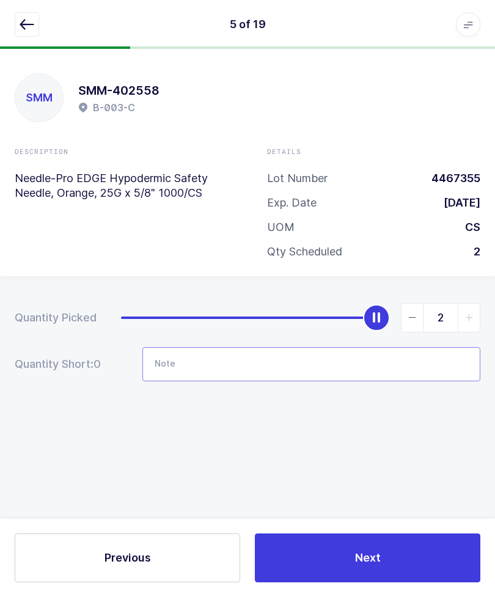
click at [352, 347] on input "Note" at bounding box center [311, 364] width 338 height 34
type input "C38a"
click at [29, 13] on button "button" at bounding box center [27, 24] width 24 height 24
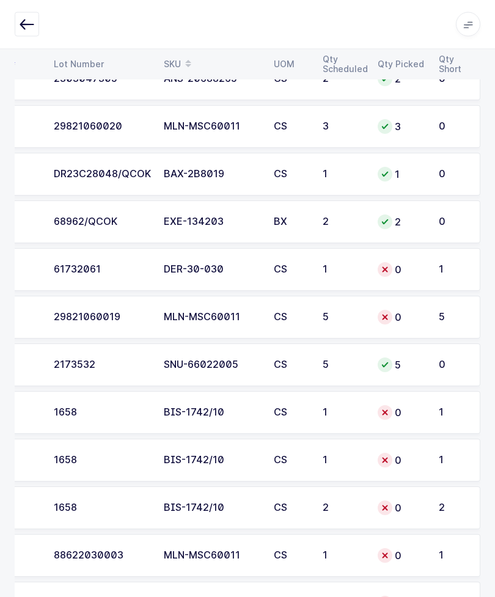
scroll to position [545, 0]
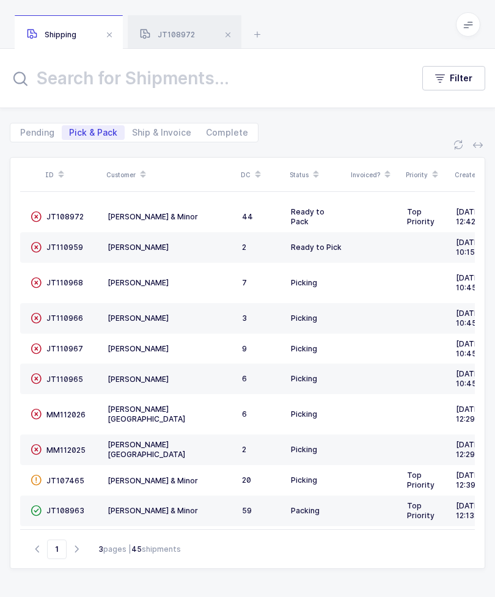
scroll to position [4, 0]
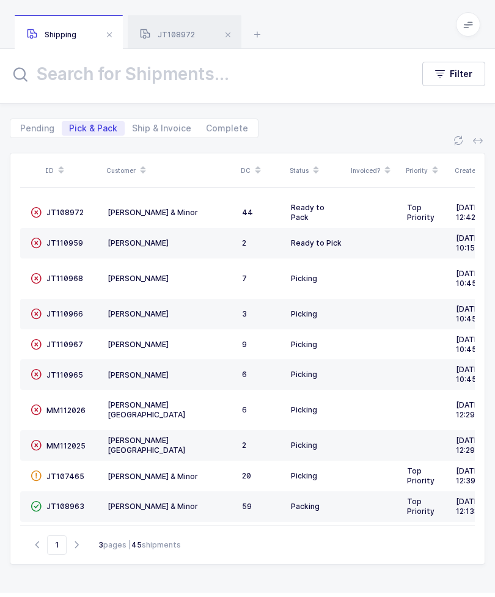
click at [274, 34] on div "Shipping JT108972" at bounding box center [247, 24] width 495 height 49
click at [257, 38] on icon at bounding box center [257, 34] width 15 height 15
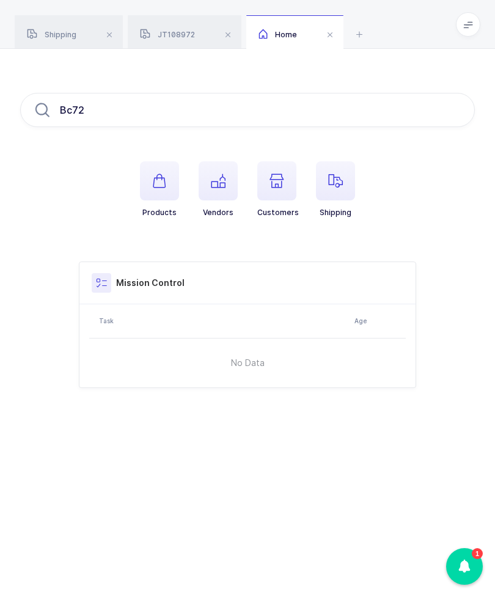
type input "[DATE]"
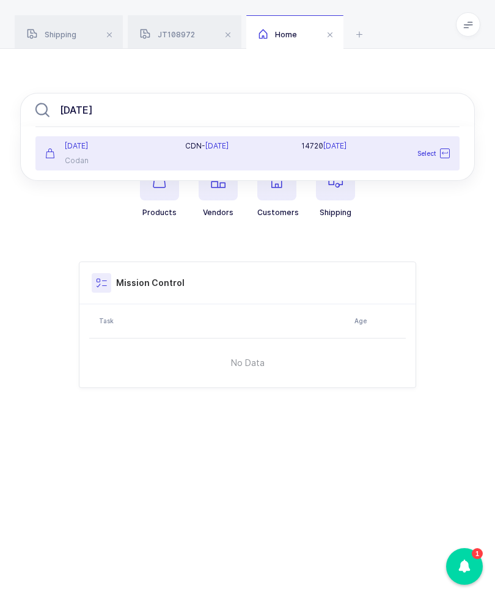
click at [75, 154] on div "[DATE] Codan" at bounding box center [108, 153] width 140 height 24
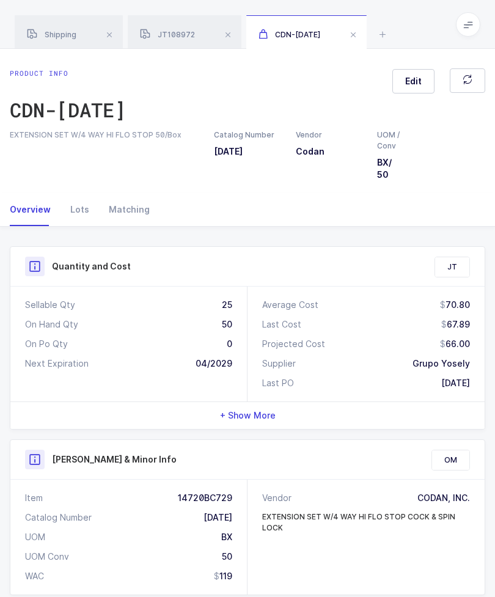
click at [75, 208] on div "Lots" at bounding box center [79, 209] width 38 height 33
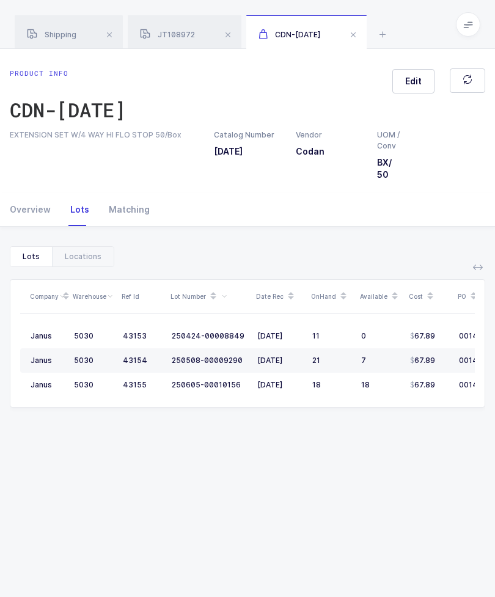
click at [82, 251] on div "Locations" at bounding box center [83, 257] width 62 height 20
